Goal: Task Accomplishment & Management: Use online tool/utility

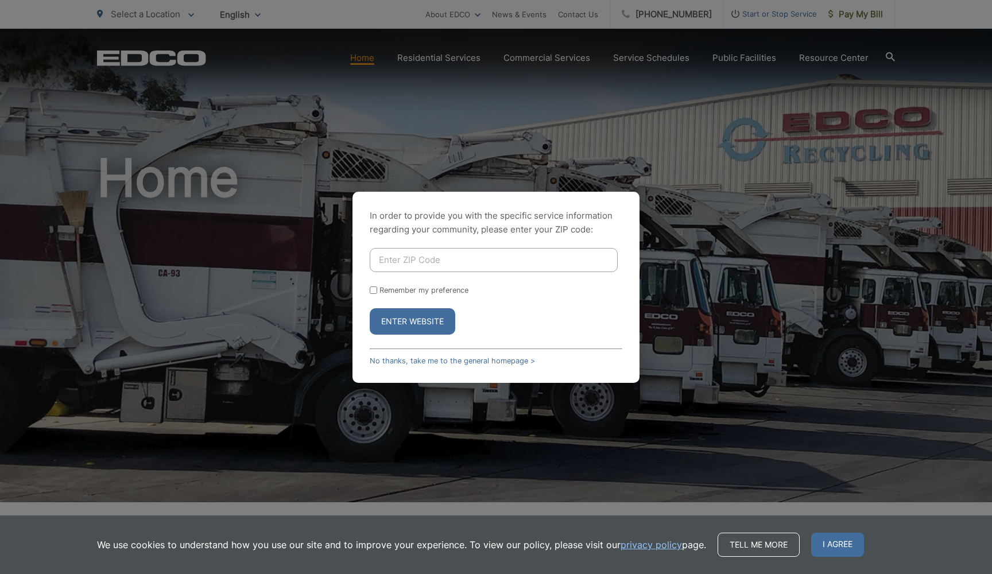
click at [679, 126] on div "In order to provide you with the specific service information regarding your co…" at bounding box center [496, 287] width 992 height 574
click at [455, 258] on input "Enter ZIP Code" at bounding box center [494, 260] width 248 height 24
type input "91942"
click at [416, 321] on button "Enter Website" at bounding box center [413, 321] width 86 height 26
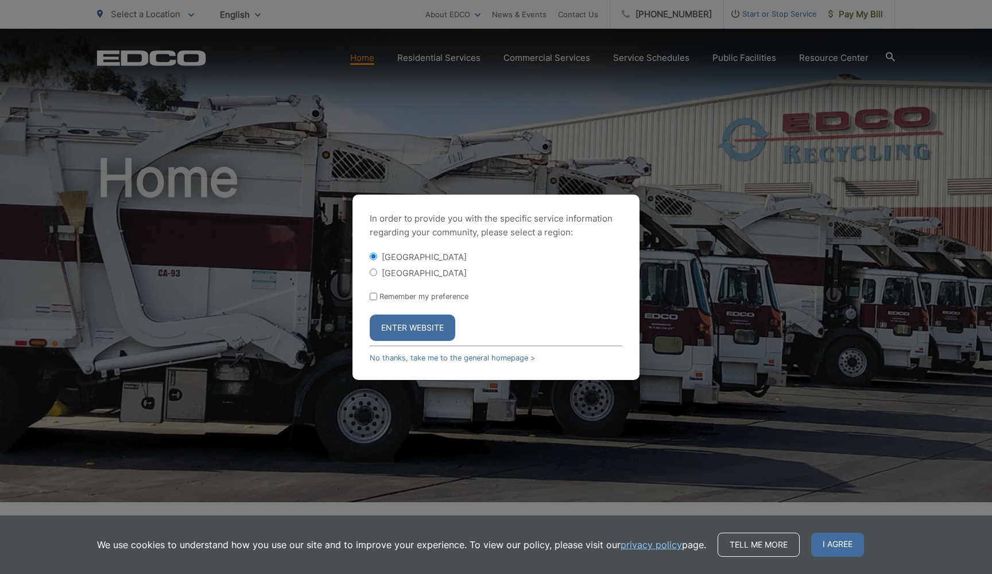
click at [416, 321] on button "Enter Website" at bounding box center [413, 328] width 86 height 26
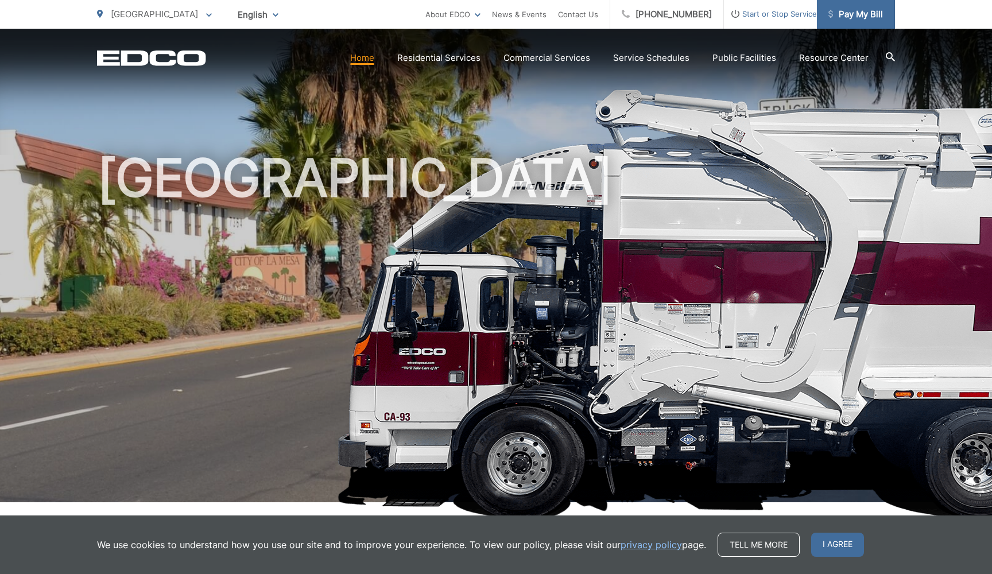
click at [850, 16] on span "Pay My Bill" at bounding box center [855, 14] width 55 height 14
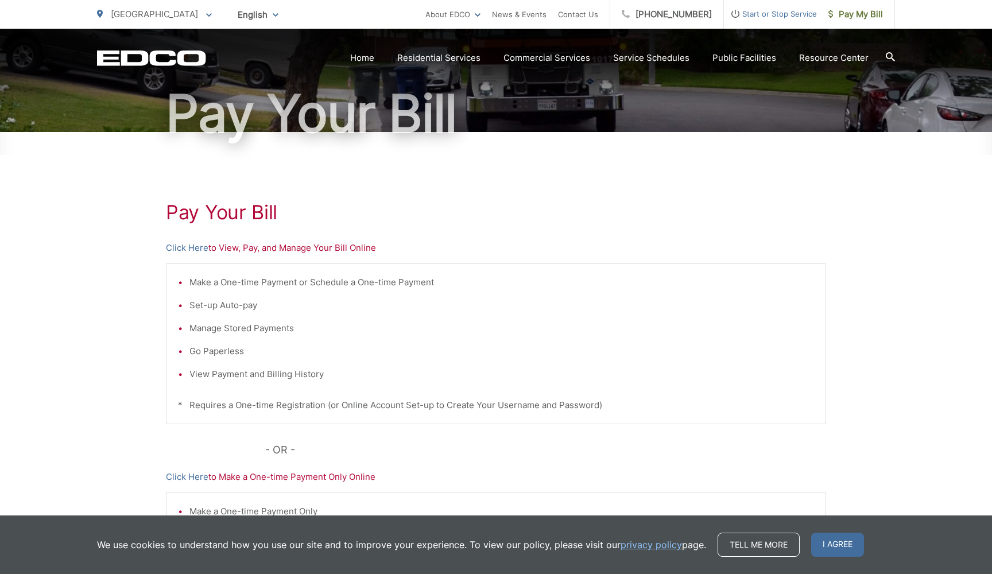
scroll to position [100, 0]
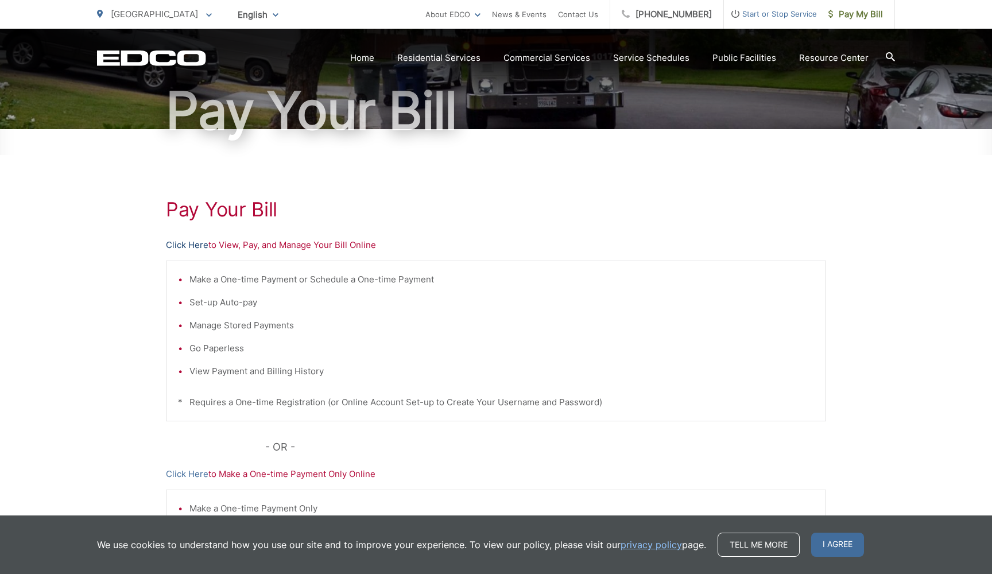
click at [187, 244] on link "Click Here" at bounding box center [187, 245] width 42 height 14
